Goal: Information Seeking & Learning: Find specific page/section

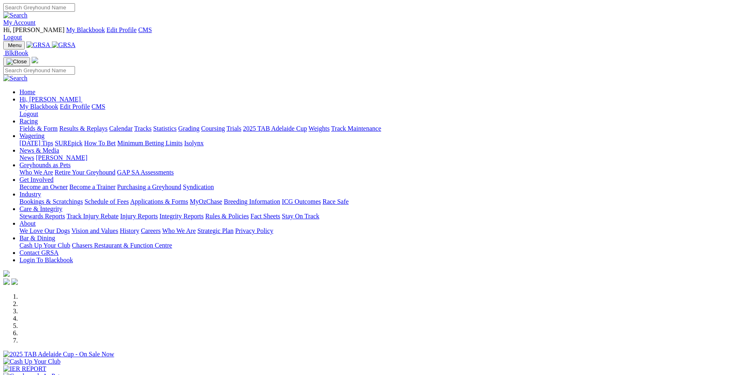
click at [62, 205] on link "Care & Integrity" at bounding box center [40, 208] width 43 height 7
click at [65, 212] on link "Stewards Reports" at bounding box center [41, 215] width 45 height 7
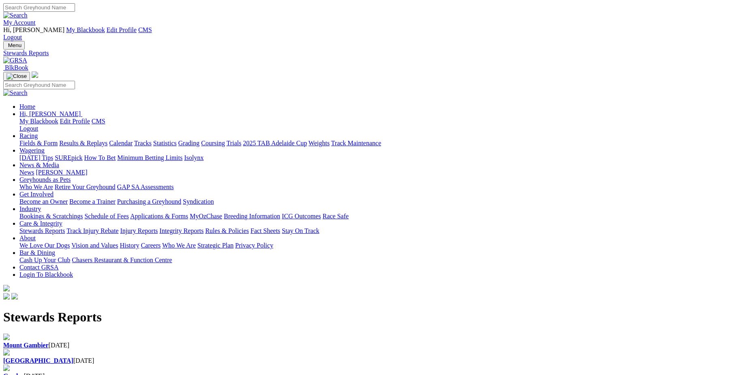
click at [281, 349] on div "[GEOGRAPHIC_DATA] [DATE]" at bounding box center [376, 356] width 746 height 15
click at [262, 357] on div "[GEOGRAPHIC_DATA] [DATE]" at bounding box center [376, 360] width 746 height 7
click at [73, 357] on b "[GEOGRAPHIC_DATA]" at bounding box center [38, 360] width 70 height 7
